Goal: Book appointment/travel/reservation

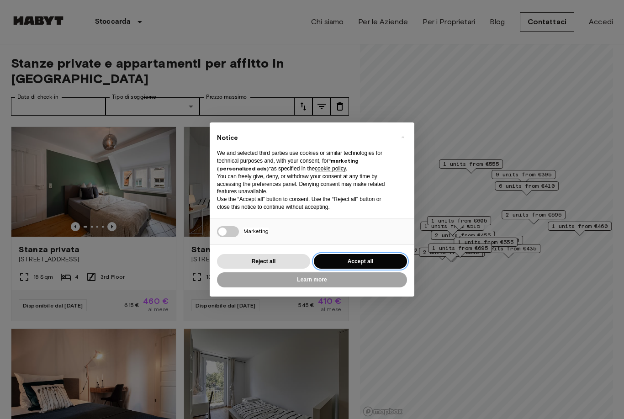
click at [380, 261] on button "Accept all" at bounding box center [360, 261] width 93 height 15
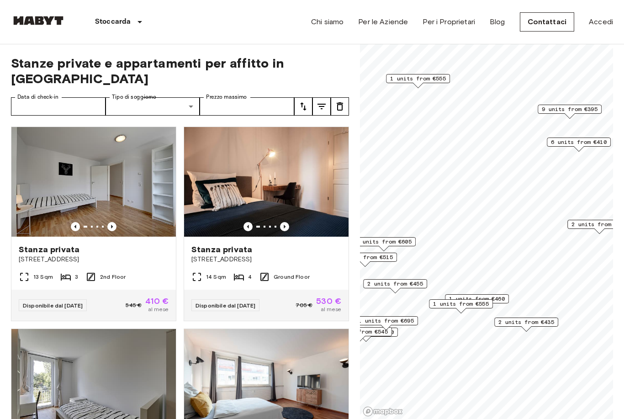
click at [504, 300] on span "1 units from €460" at bounding box center [477, 299] width 56 height 8
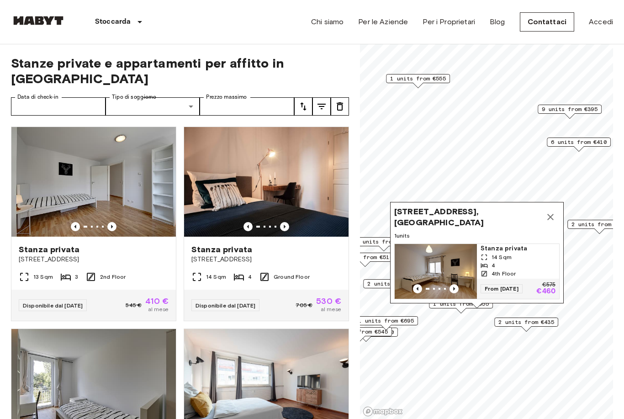
click at [536, 322] on span "2 units from €435" at bounding box center [527, 322] width 56 height 8
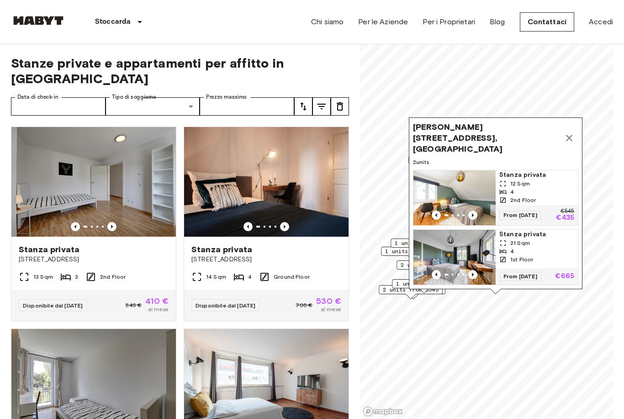
click at [570, 142] on icon "Map marker" at bounding box center [569, 138] width 11 height 11
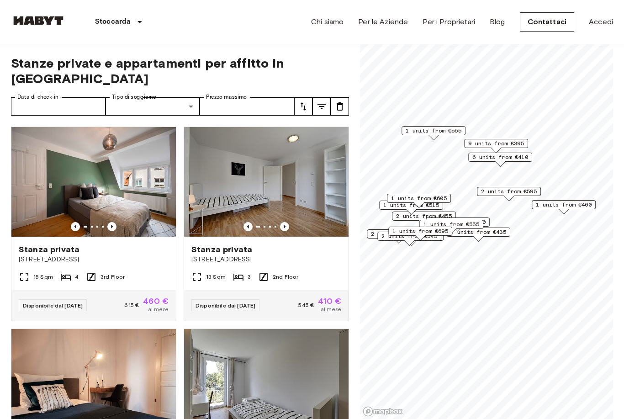
click at [569, 205] on span "1 units from €460" at bounding box center [564, 205] width 56 height 8
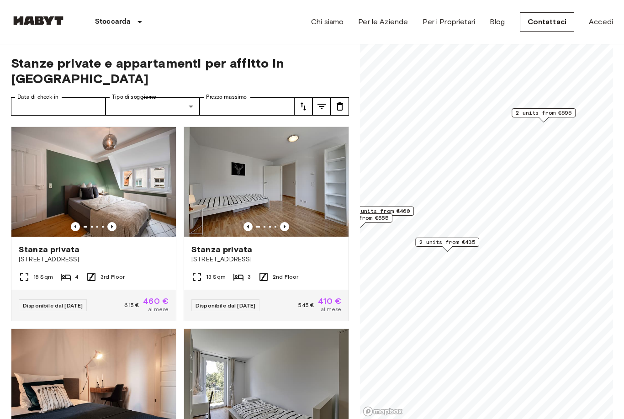
click at [472, 242] on span "2 units from €435" at bounding box center [448, 242] width 56 height 8
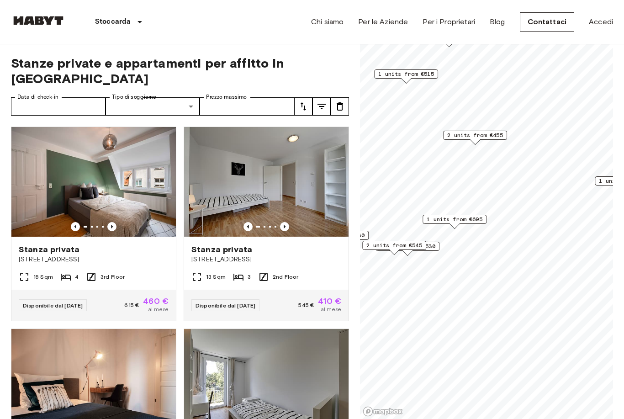
click at [489, 139] on span "2 units from €455" at bounding box center [475, 135] width 56 height 8
